Goal: Task Accomplishment & Management: Use online tool/utility

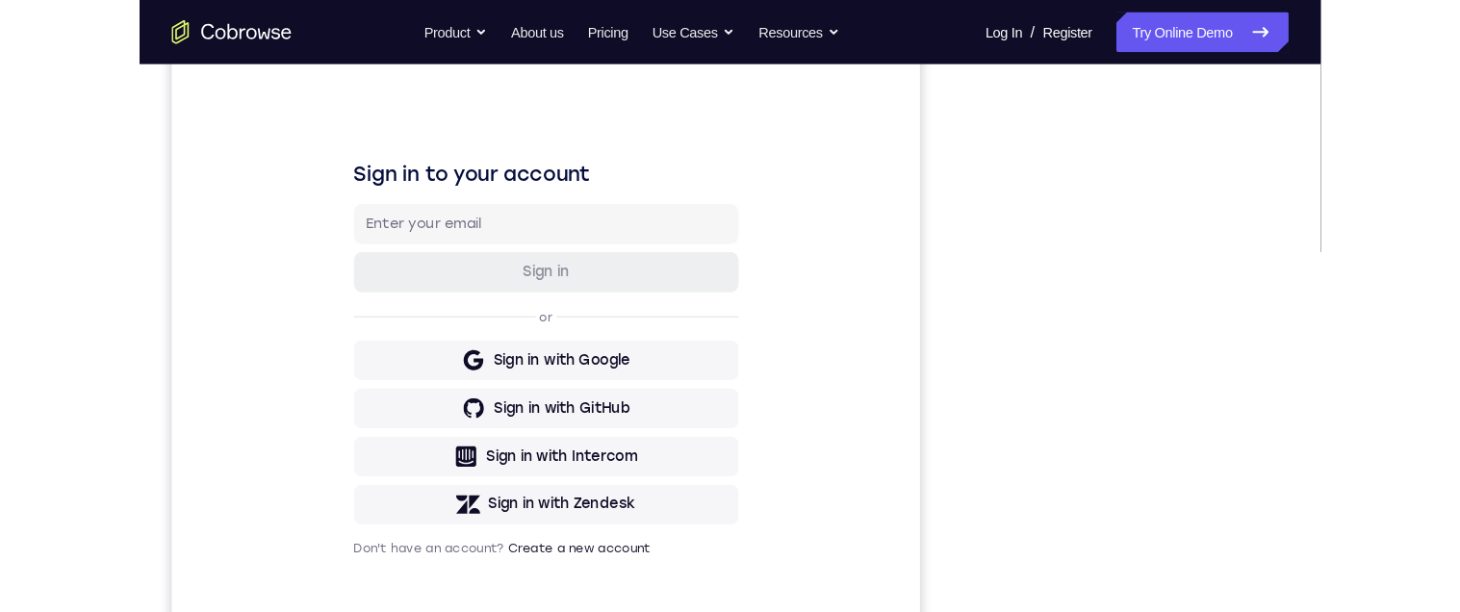
scroll to position [387, 0]
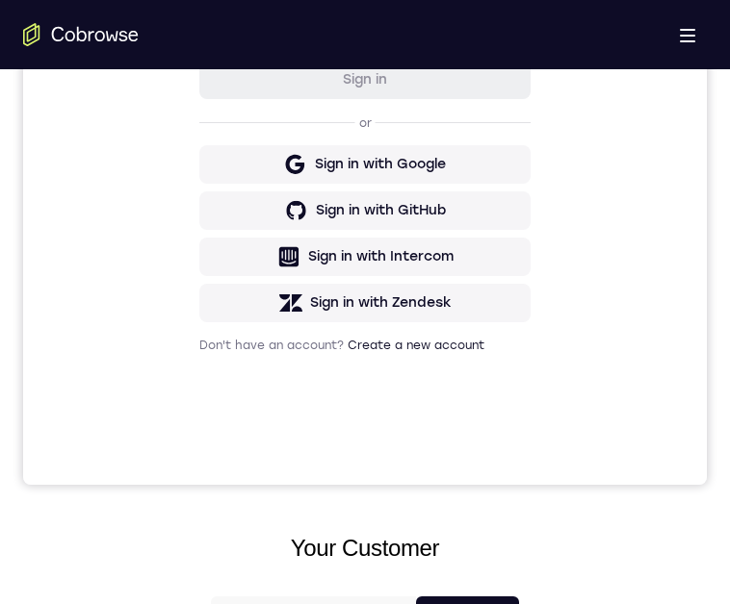
click at [649, 213] on div "Sign in to your account Sign in or Sign in with Google Sign in with GitHub Sign…" at bounding box center [364, 162] width 683 height 645
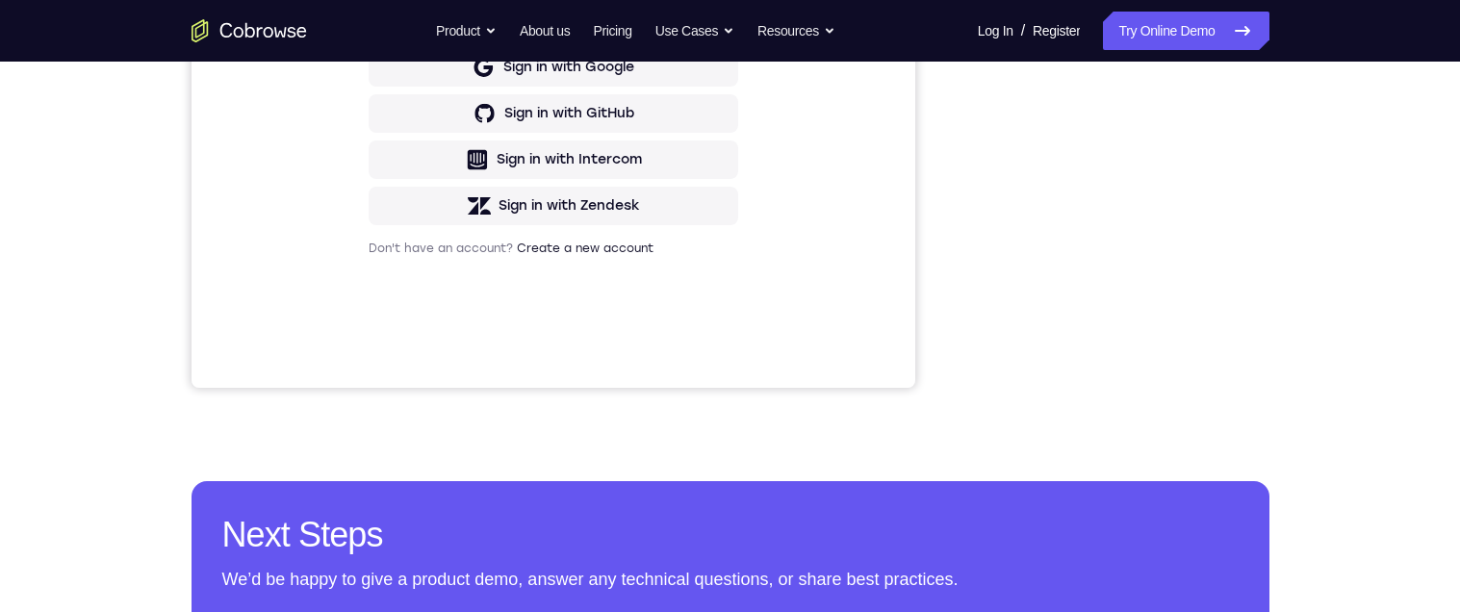
scroll to position [546, 0]
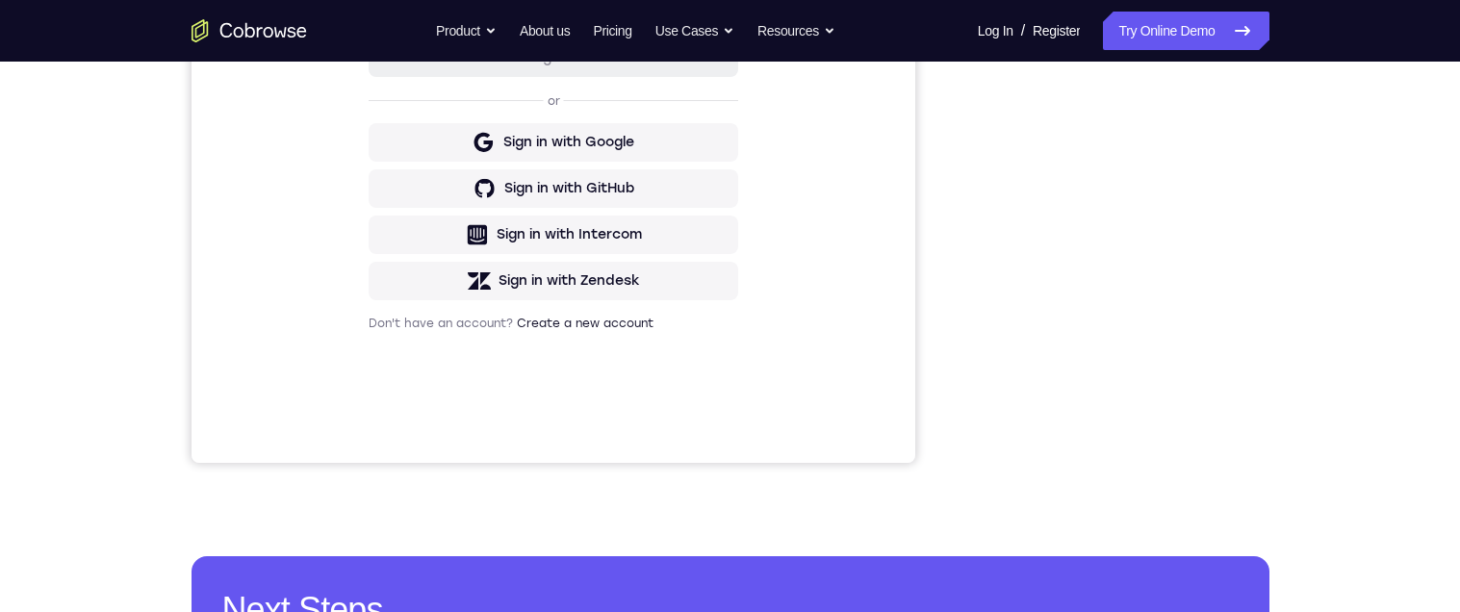
click at [1058, 130] on div "Your Support Agent Your Customer Web iOS Android Next Steps We’d be happy to gi…" at bounding box center [730, 264] width 1460 height 1270
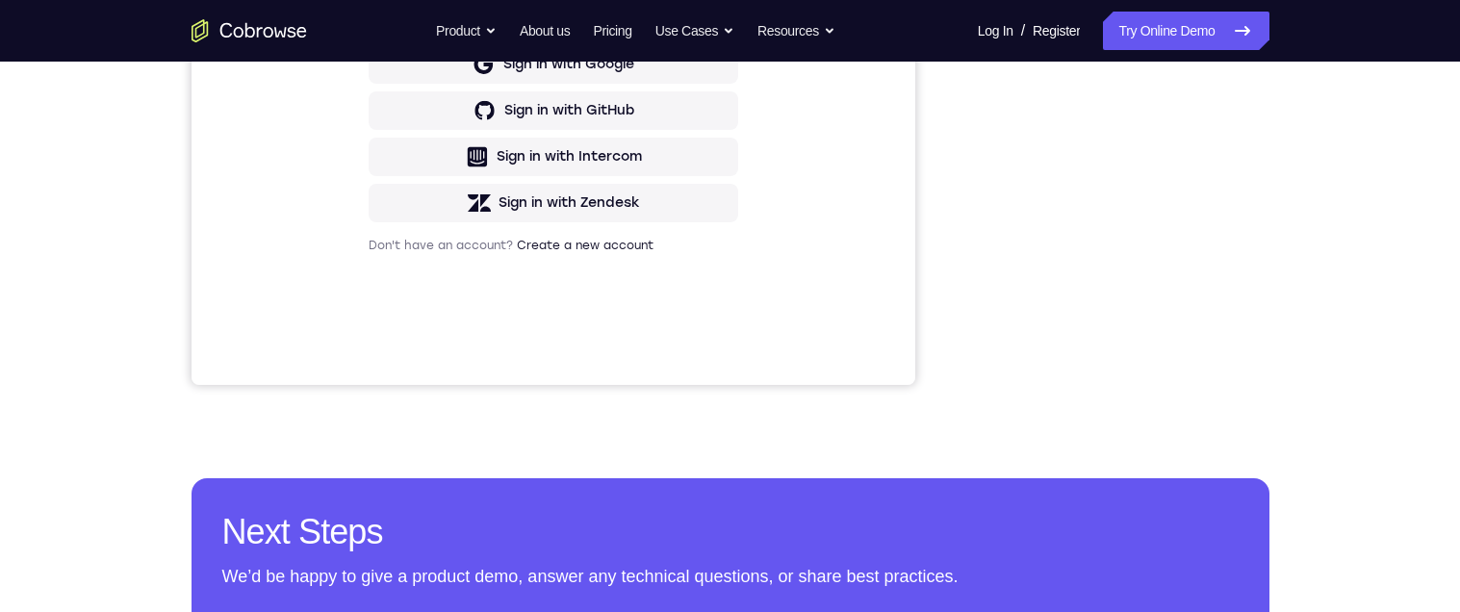
scroll to position [381, 0]
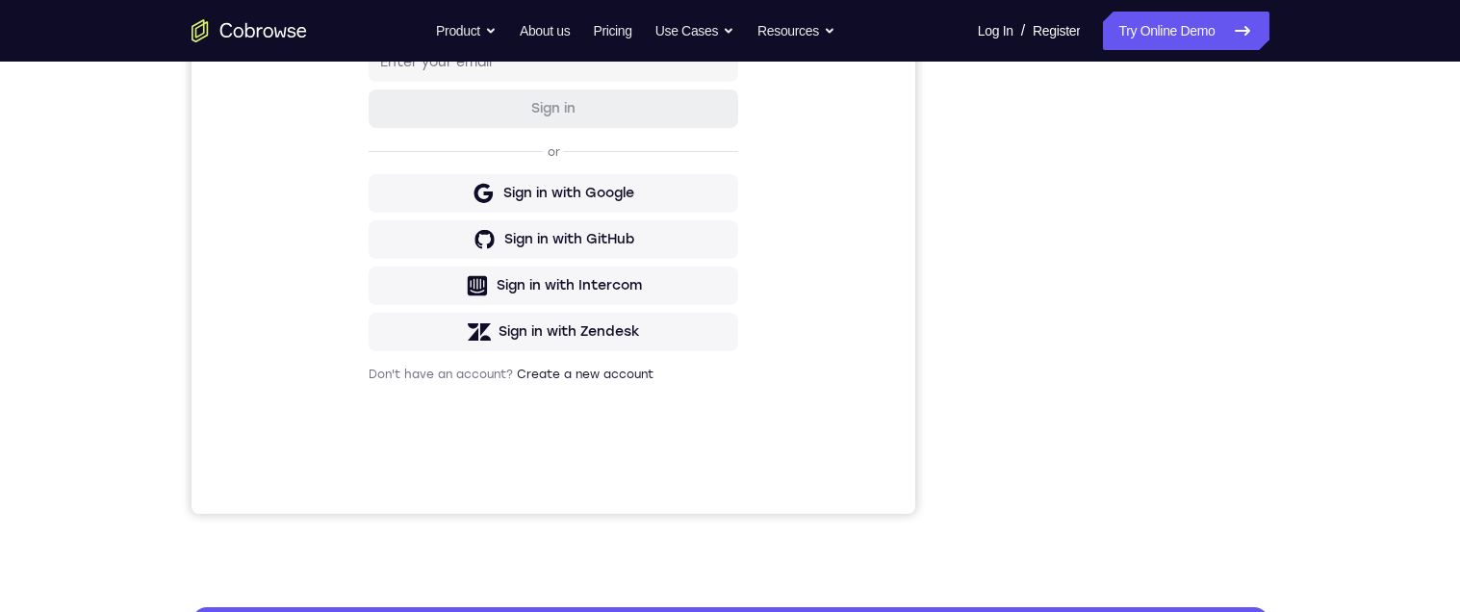
click at [1058, 253] on div "Your Support Agent Your Customer Web iOS Android Next Steps We’d be happy to gi…" at bounding box center [731, 315] width 1232 height 1270
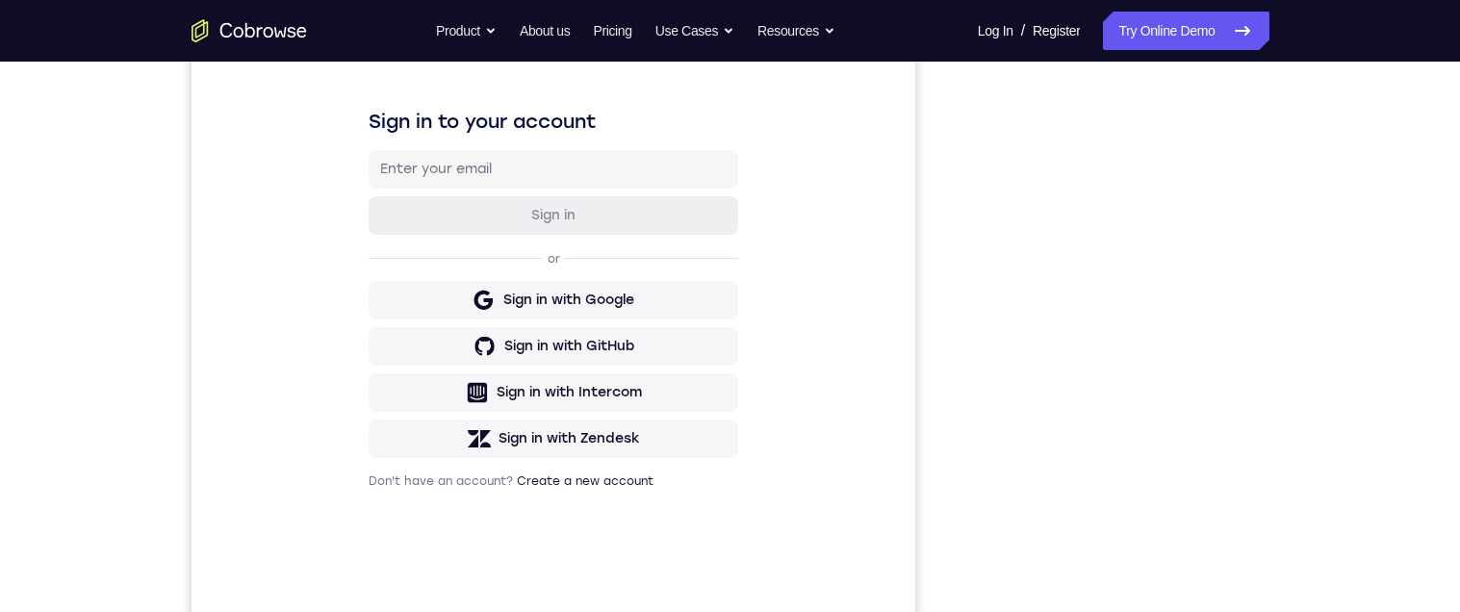
scroll to position [283, 0]
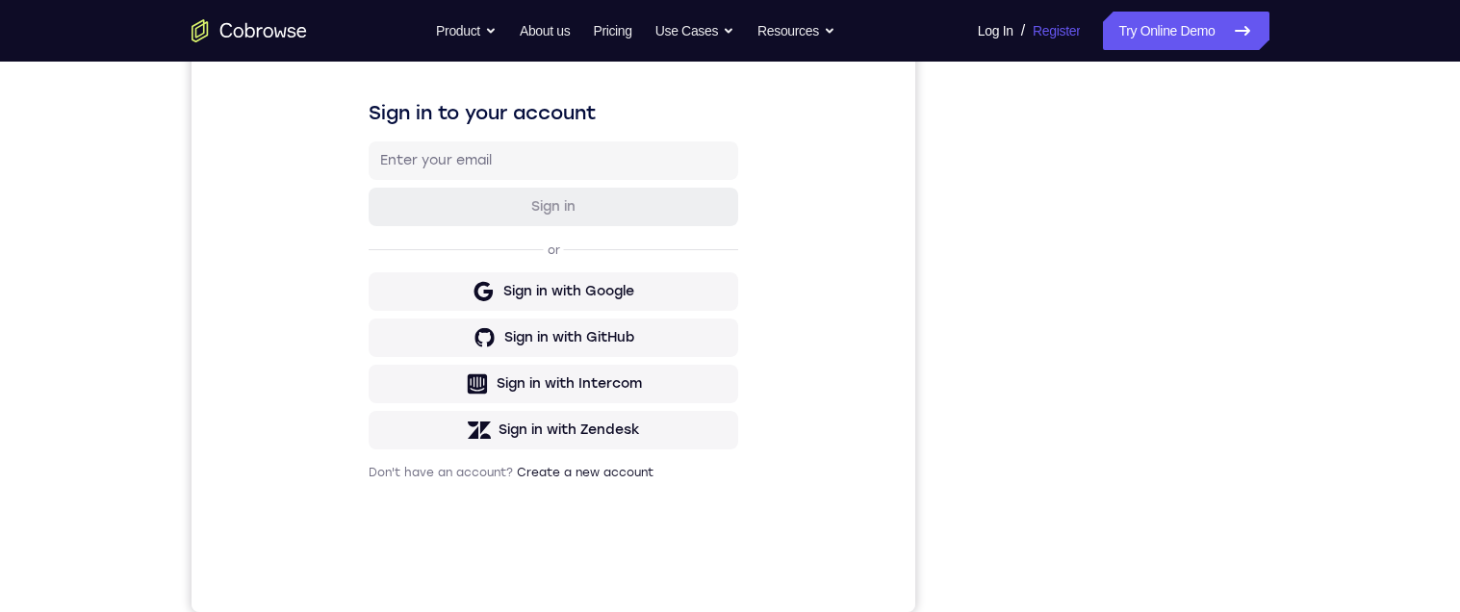
click at [1053, 24] on link "Register" at bounding box center [1056, 31] width 47 height 39
click at [1058, 33] on link "Try Online Demo" at bounding box center [1186, 31] width 166 height 39
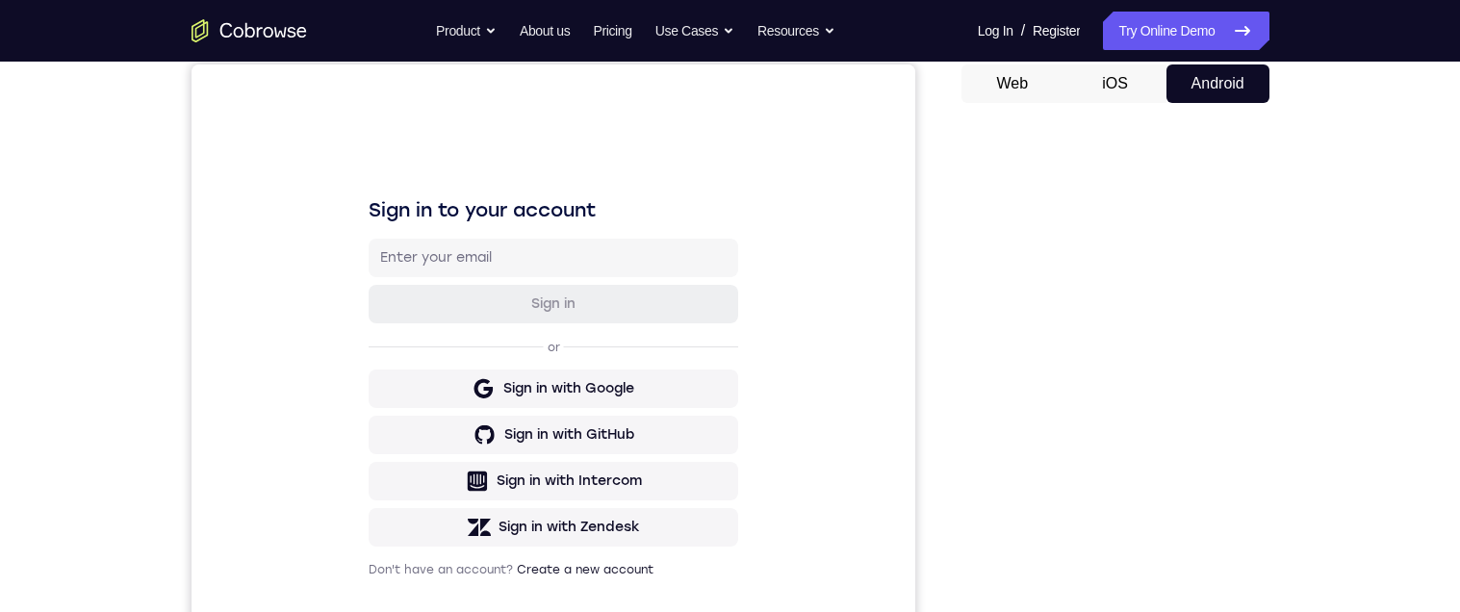
scroll to position [180, 0]
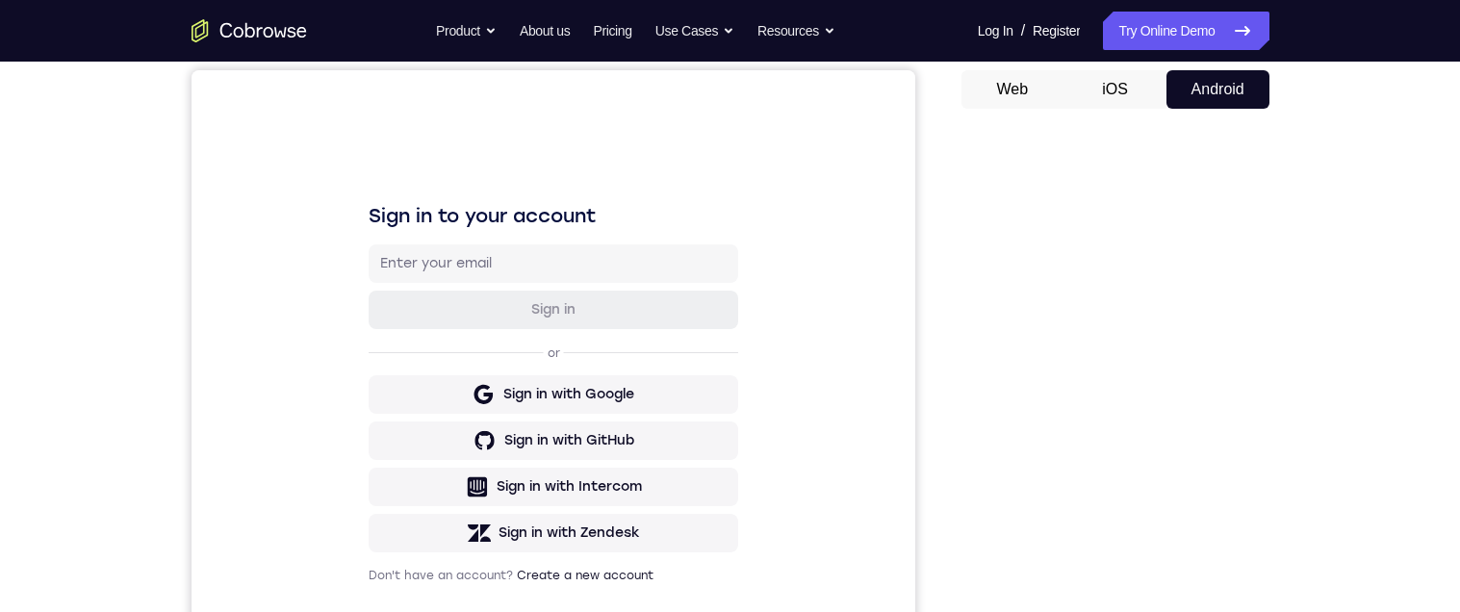
click at [1300, 175] on div "Your Support Agent Your Customer Web iOS Android Next Steps We’d be happy to gi…" at bounding box center [731, 517] width 1232 height 1270
